Goal: Find specific page/section: Find specific page/section

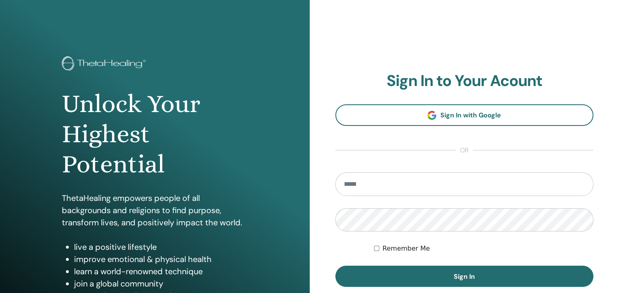
click at [354, 178] on input "email" at bounding box center [464, 184] width 258 height 24
type input "**********"
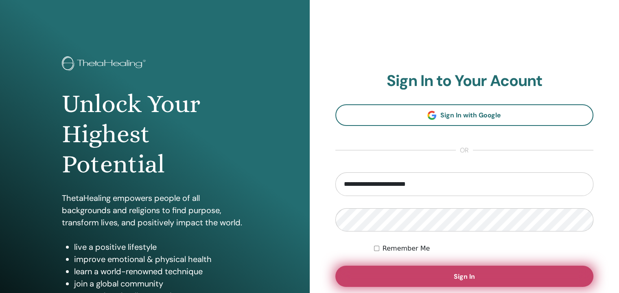
click at [458, 272] on span "Sign In" at bounding box center [464, 276] width 21 height 9
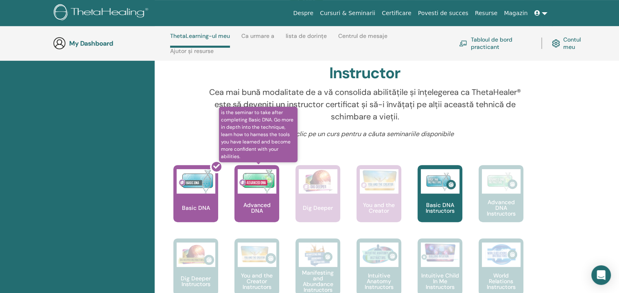
scroll to position [278, 0]
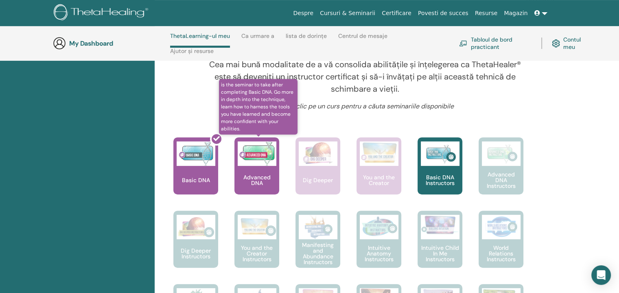
click at [261, 172] on div "Advanced DNA" at bounding box center [256, 165] width 45 height 57
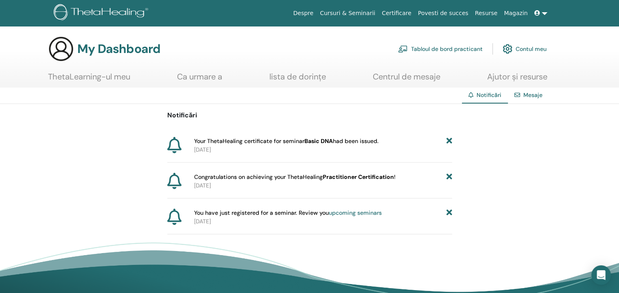
click at [461, 49] on link "Tabloul de bord practicant" at bounding box center [440, 49] width 85 height 18
